Goal: Use online tool/utility: Utilize a website feature to perform a specific function

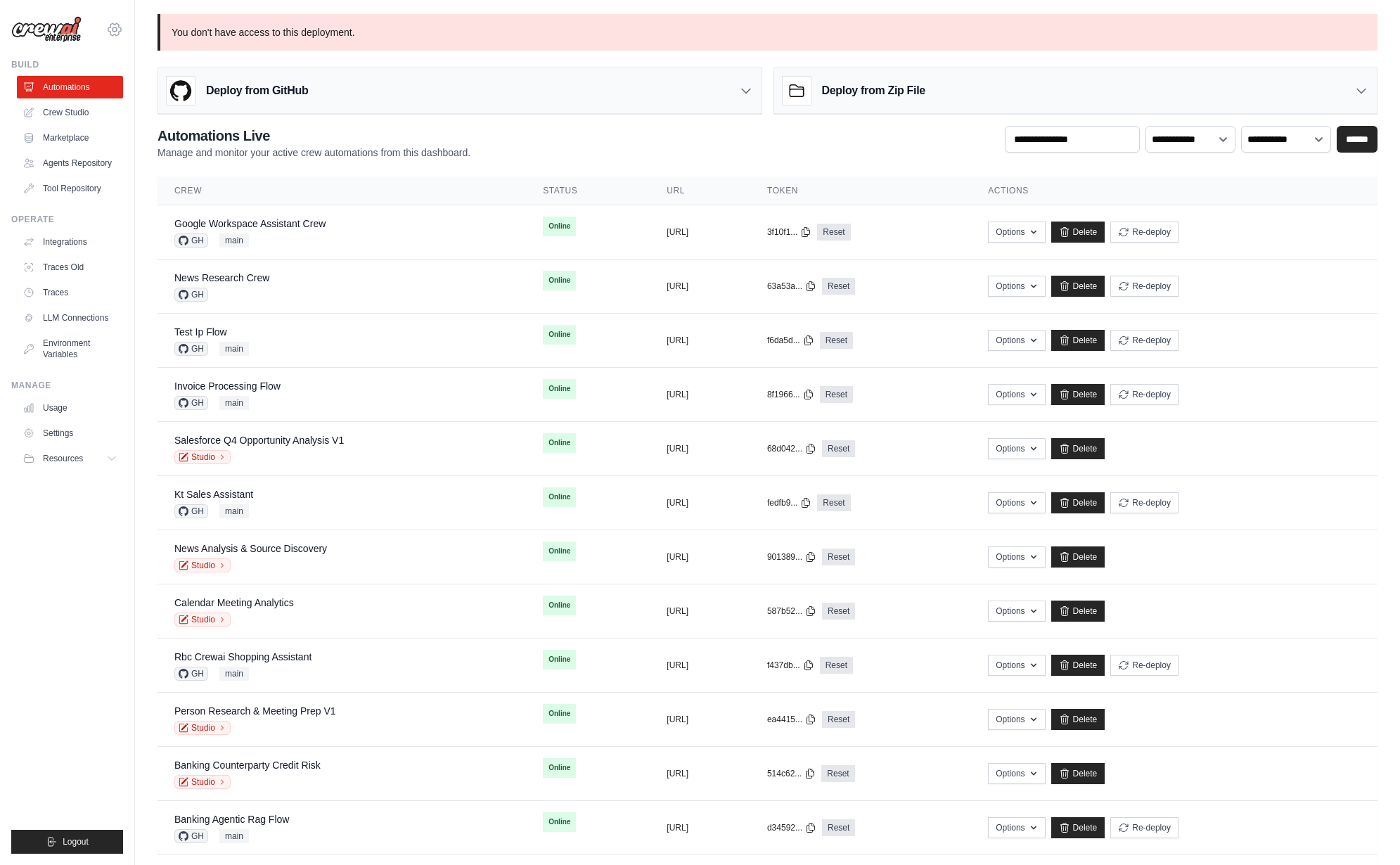
click at [118, 27] on icon at bounding box center [114, 29] width 17 height 17
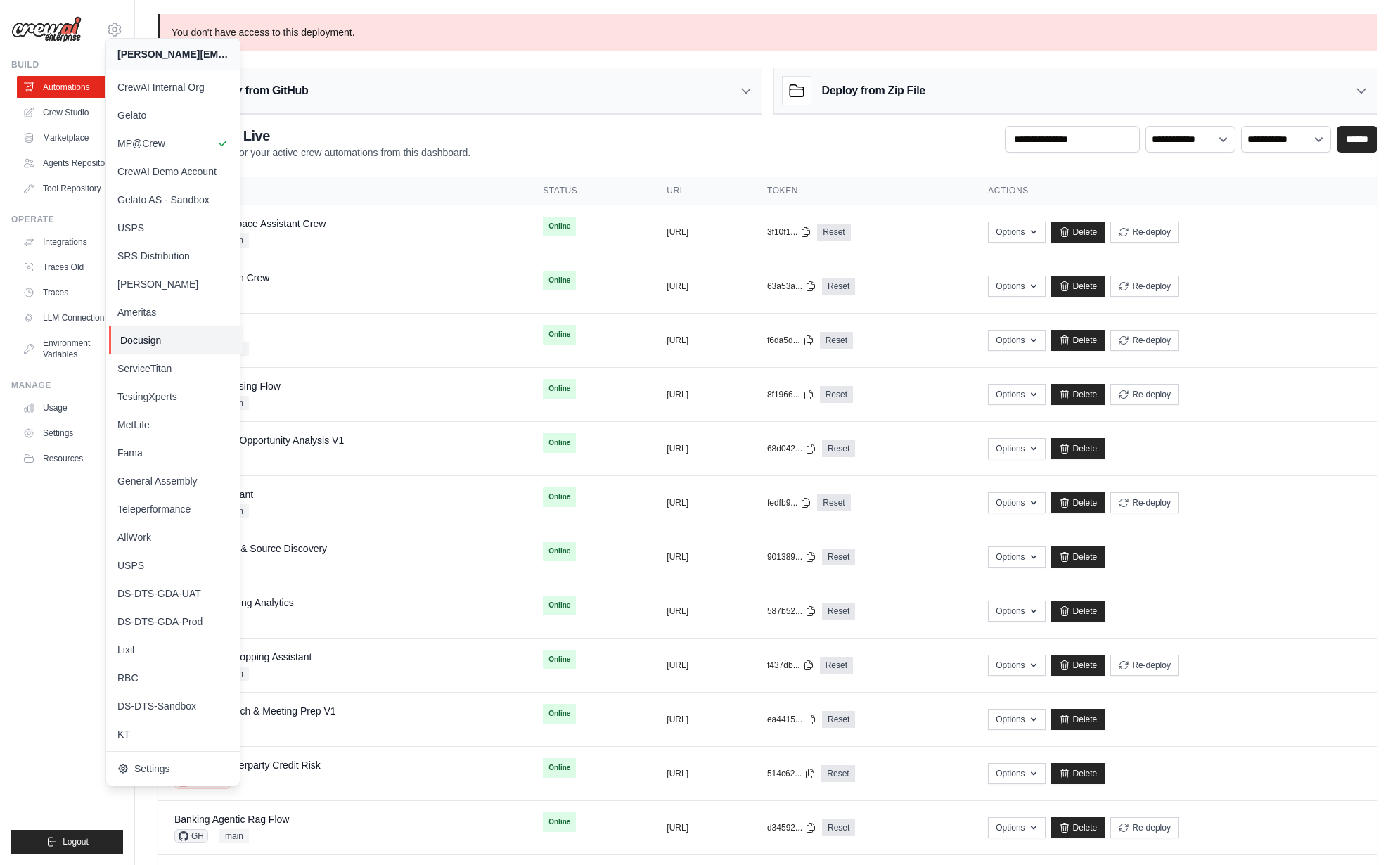
click at [158, 349] on link "Docusign" at bounding box center [176, 340] width 134 height 28
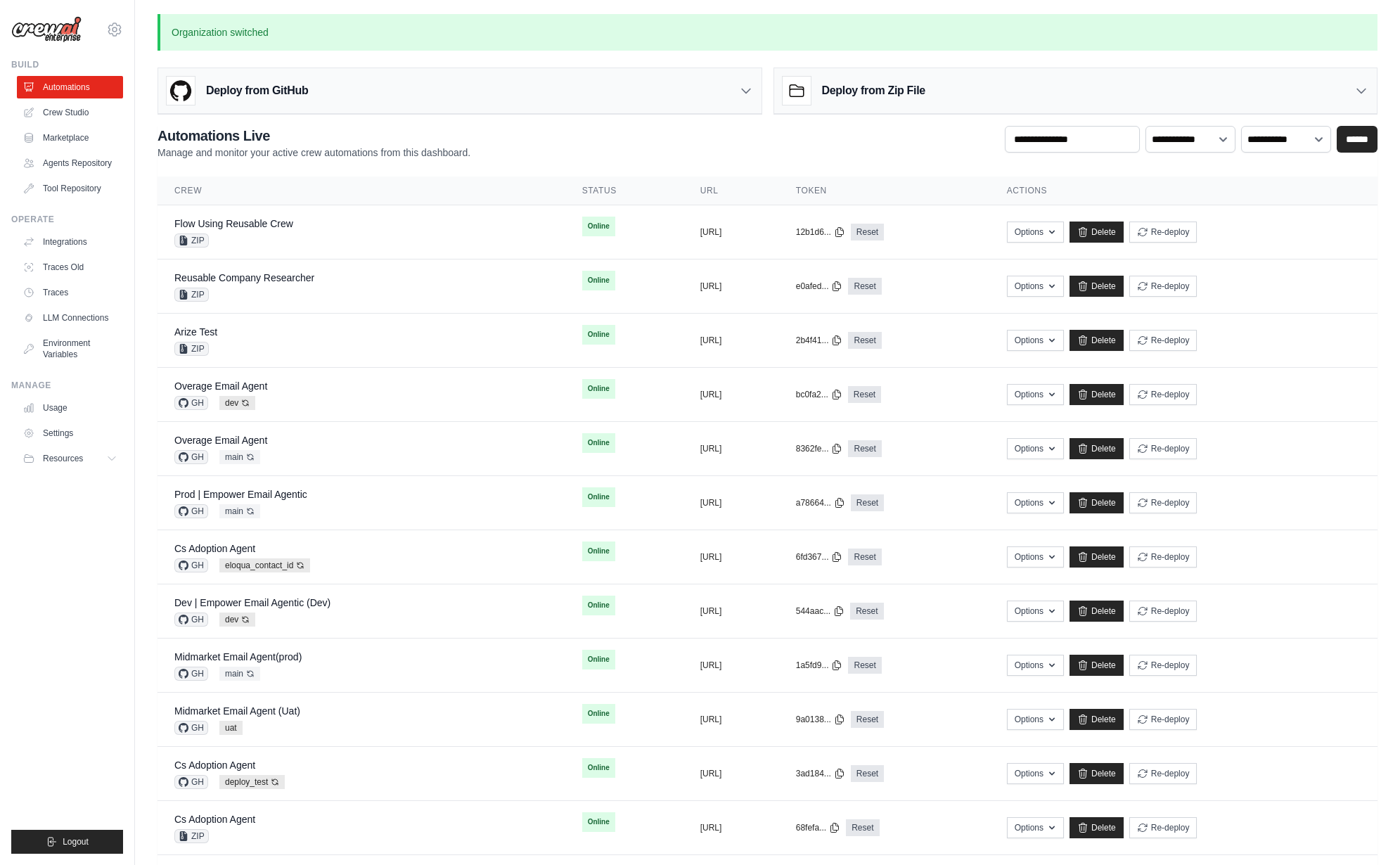
click at [394, 139] on h2 "Automations Live" at bounding box center [314, 135] width 313 height 20
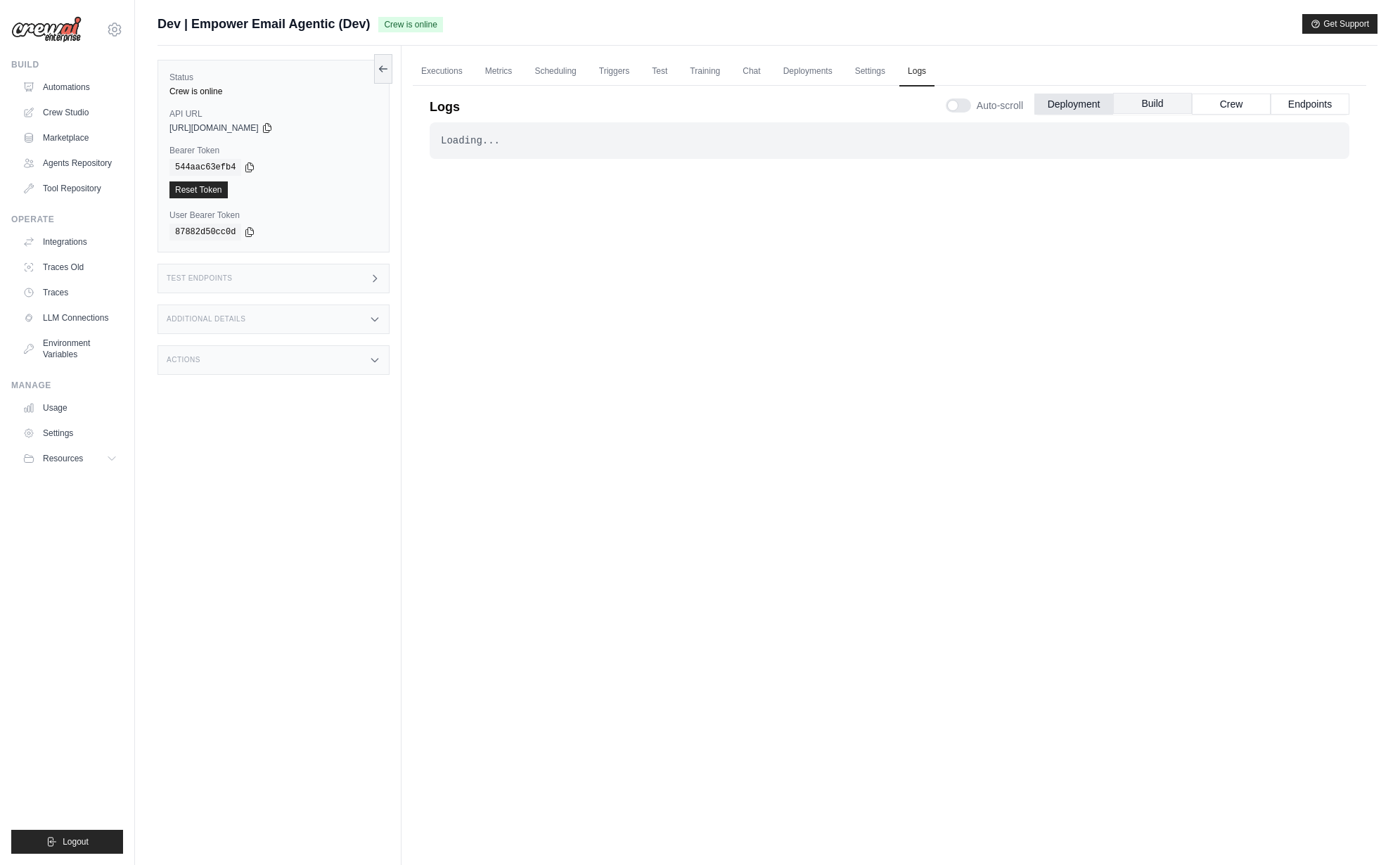
click at [1139, 96] on button "Build" at bounding box center [1152, 104] width 79 height 21
click at [1258, 106] on button "Crew" at bounding box center [1231, 104] width 79 height 21
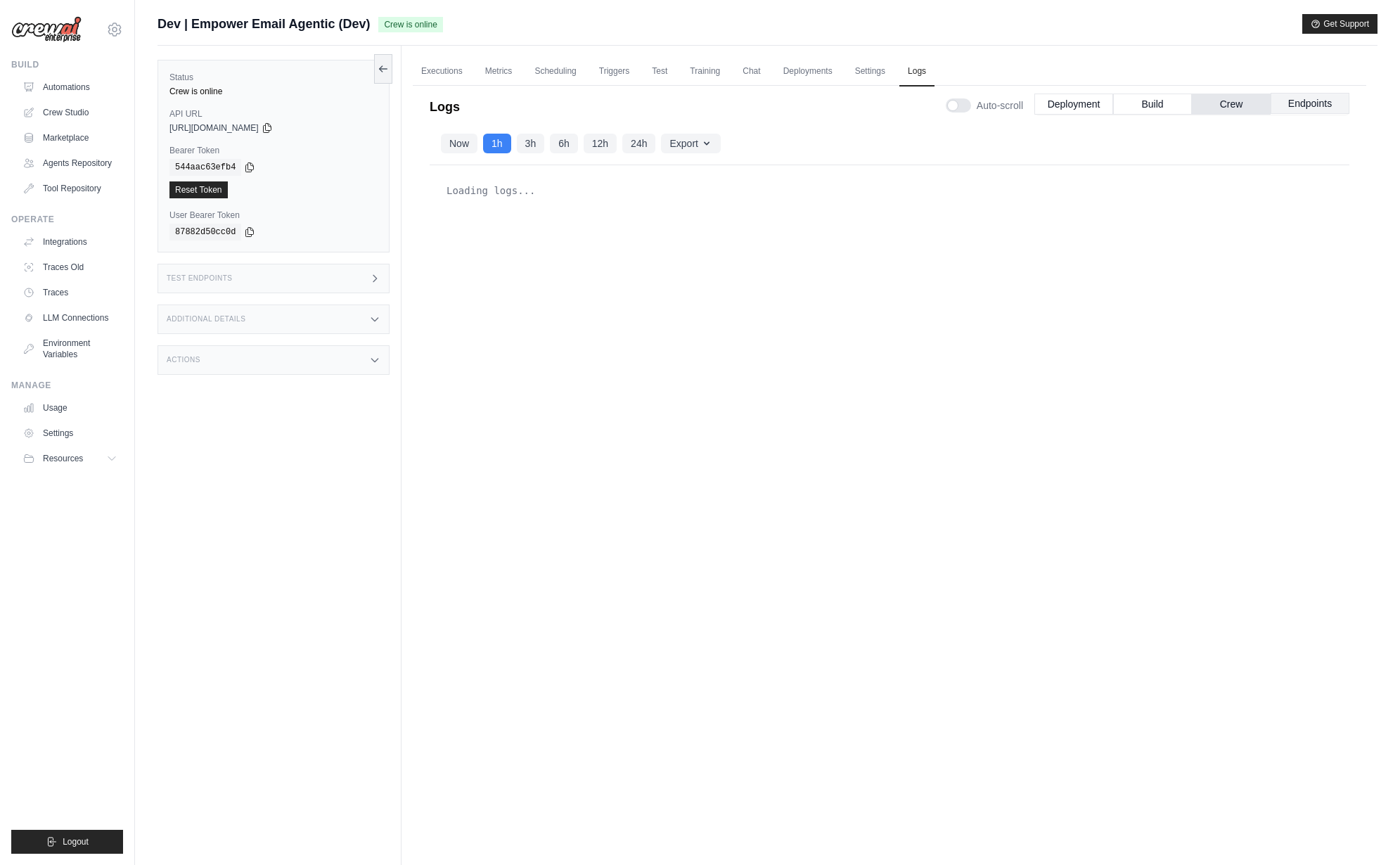
click at [1316, 106] on button "Endpoints" at bounding box center [1309, 104] width 79 height 21
click at [1072, 104] on button "Deployment" at bounding box center [1073, 104] width 79 height 21
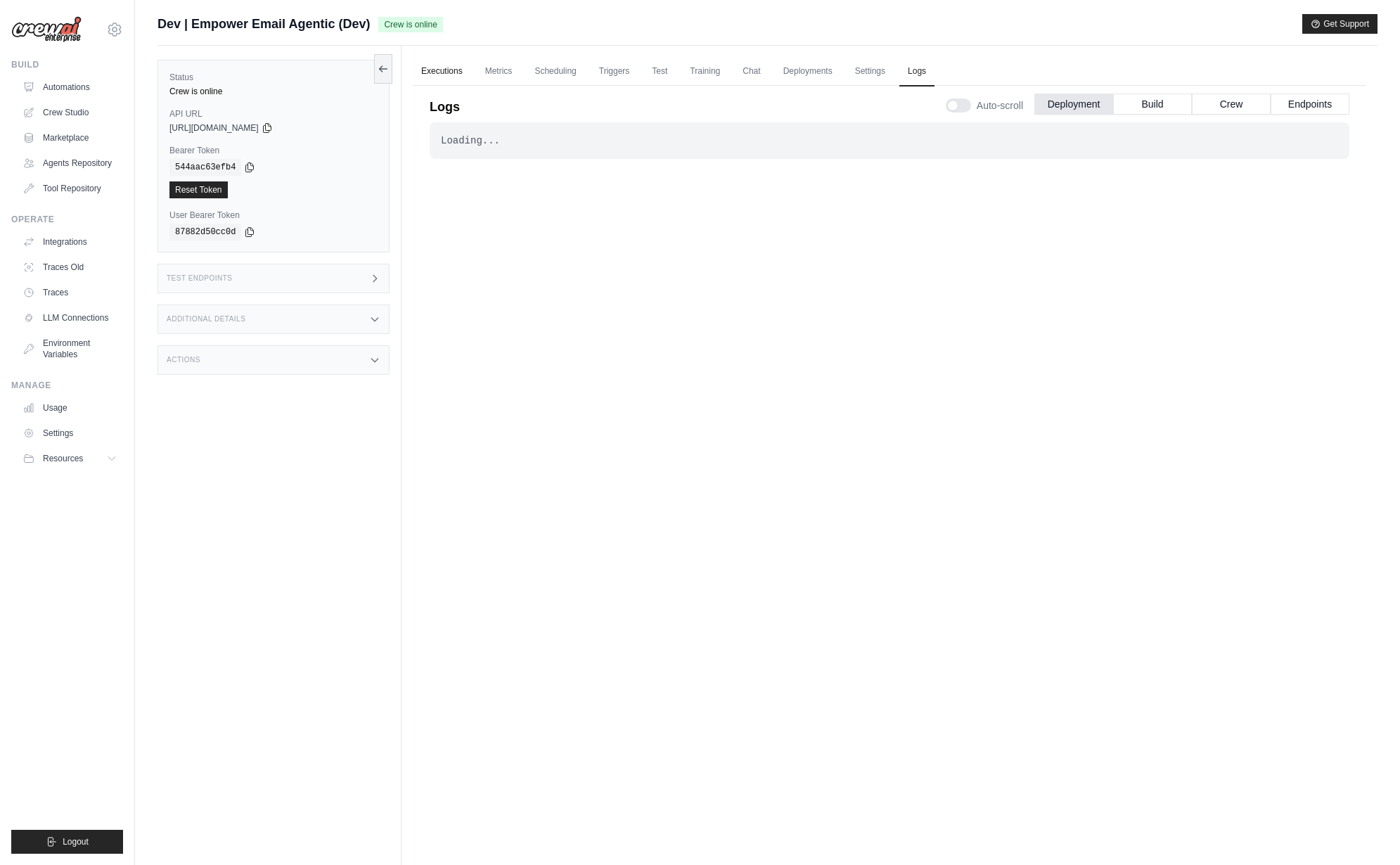
click at [444, 57] on link "Executions" at bounding box center [441, 72] width 58 height 29
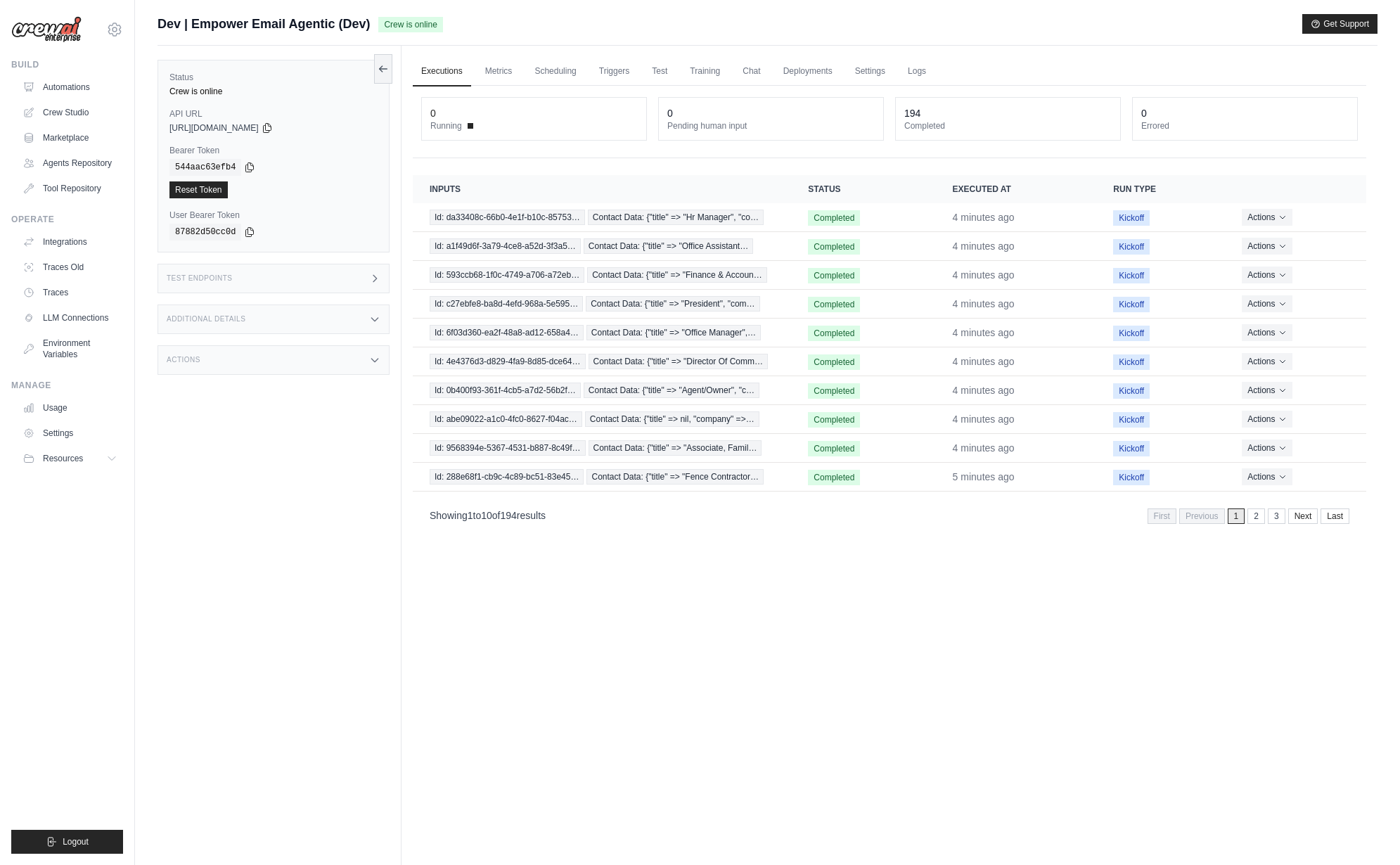
click at [276, 280] on div "Test Endpoints" at bounding box center [273, 278] width 232 height 29
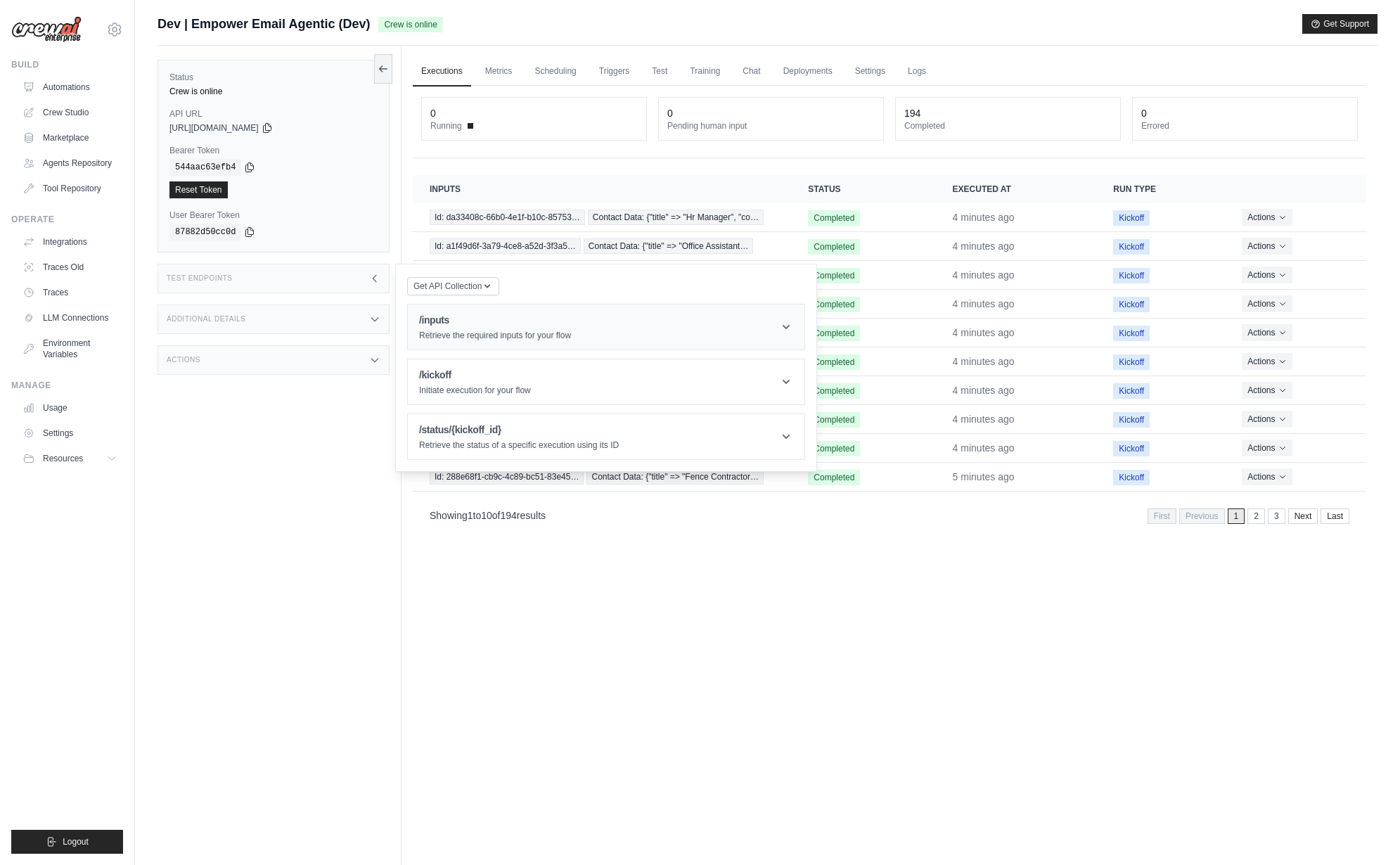
click at [452, 323] on h1 "/inputs" at bounding box center [495, 320] width 152 height 14
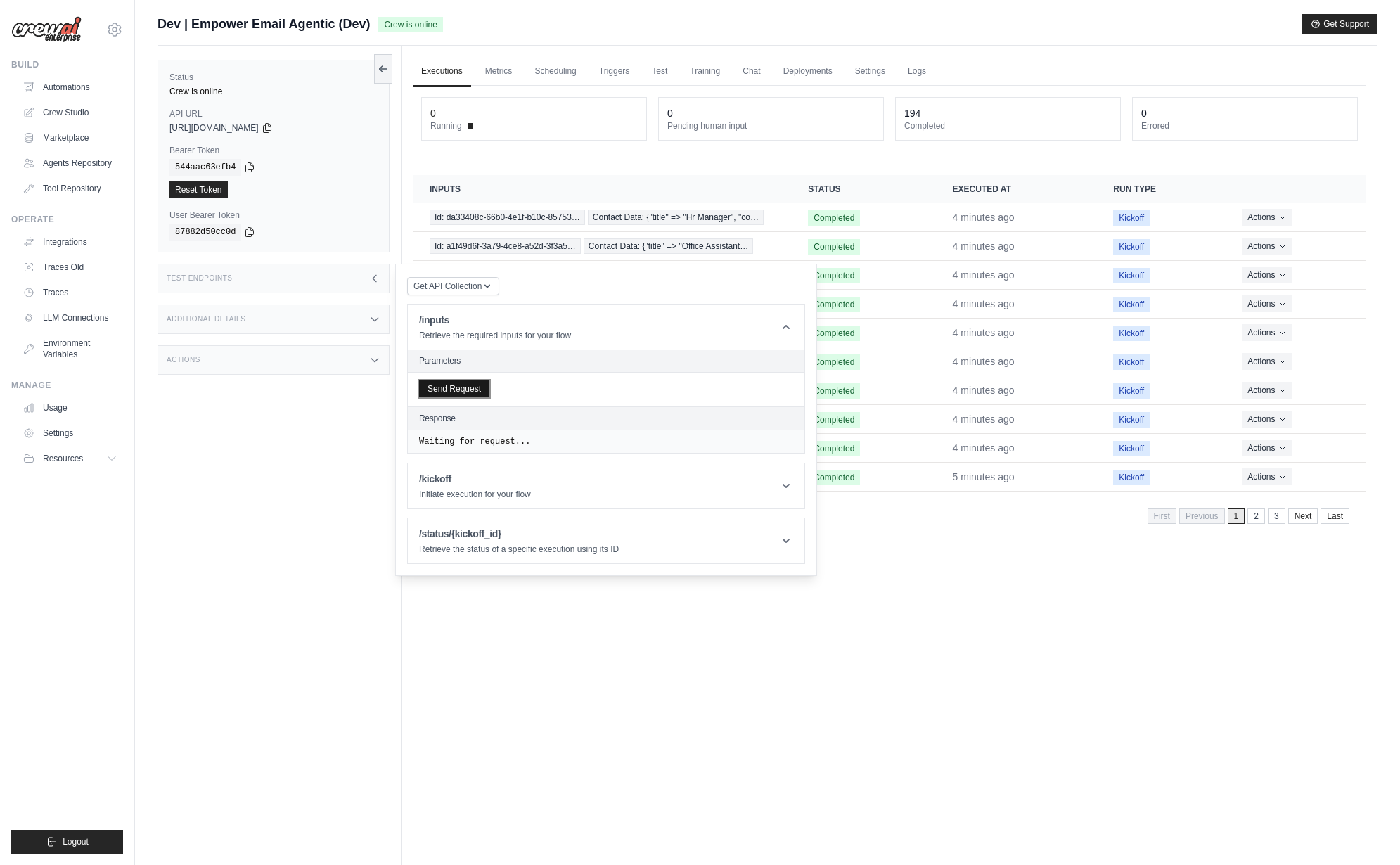
click at [458, 397] on button "Send Request" at bounding box center [454, 389] width 70 height 17
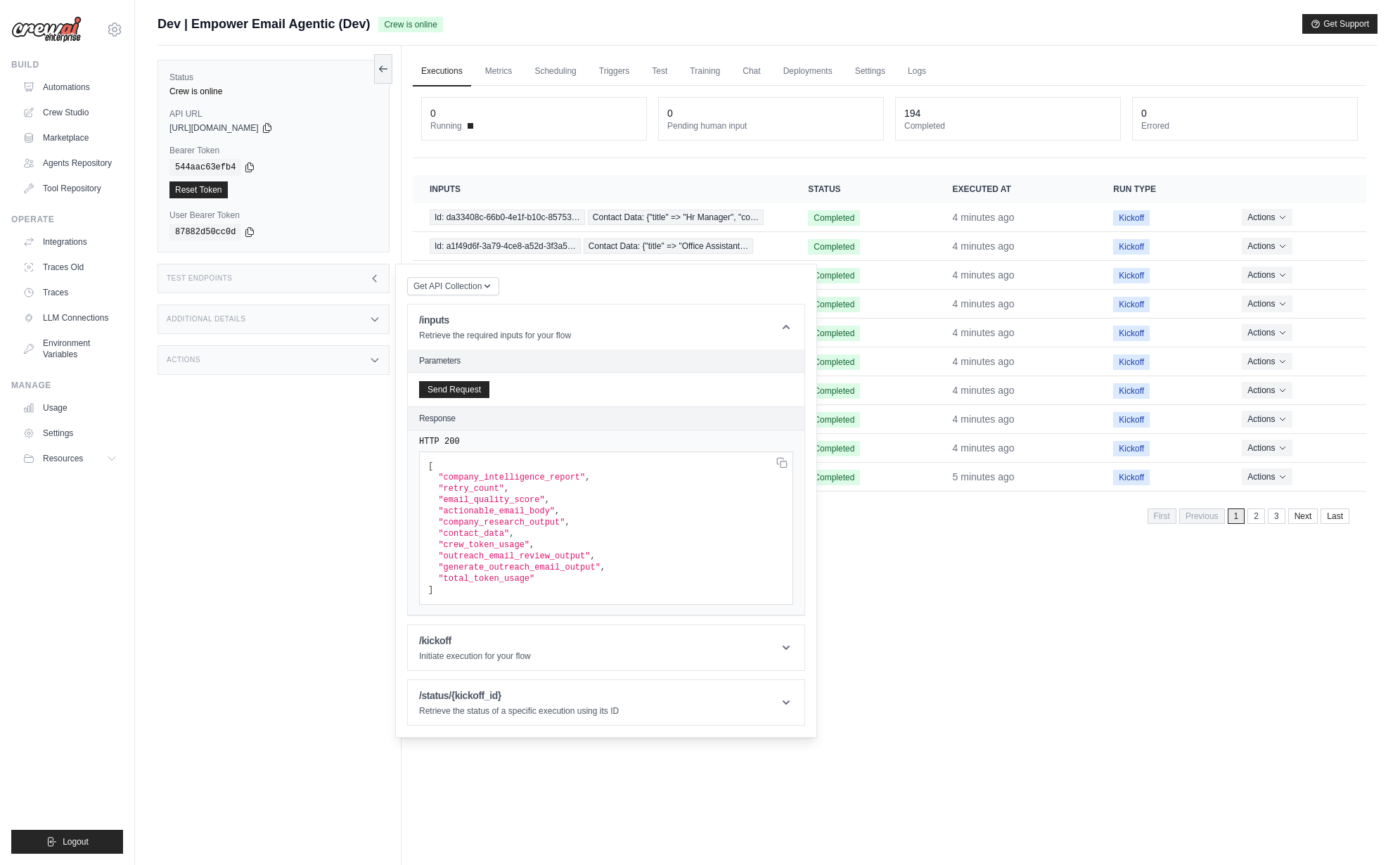
click at [960, 673] on div "Executions Metrics Scheduling Triggers Test Training Chat Deployments Settings …" at bounding box center [890, 478] width 976 height 865
